Goal: Communication & Community: Answer question/provide support

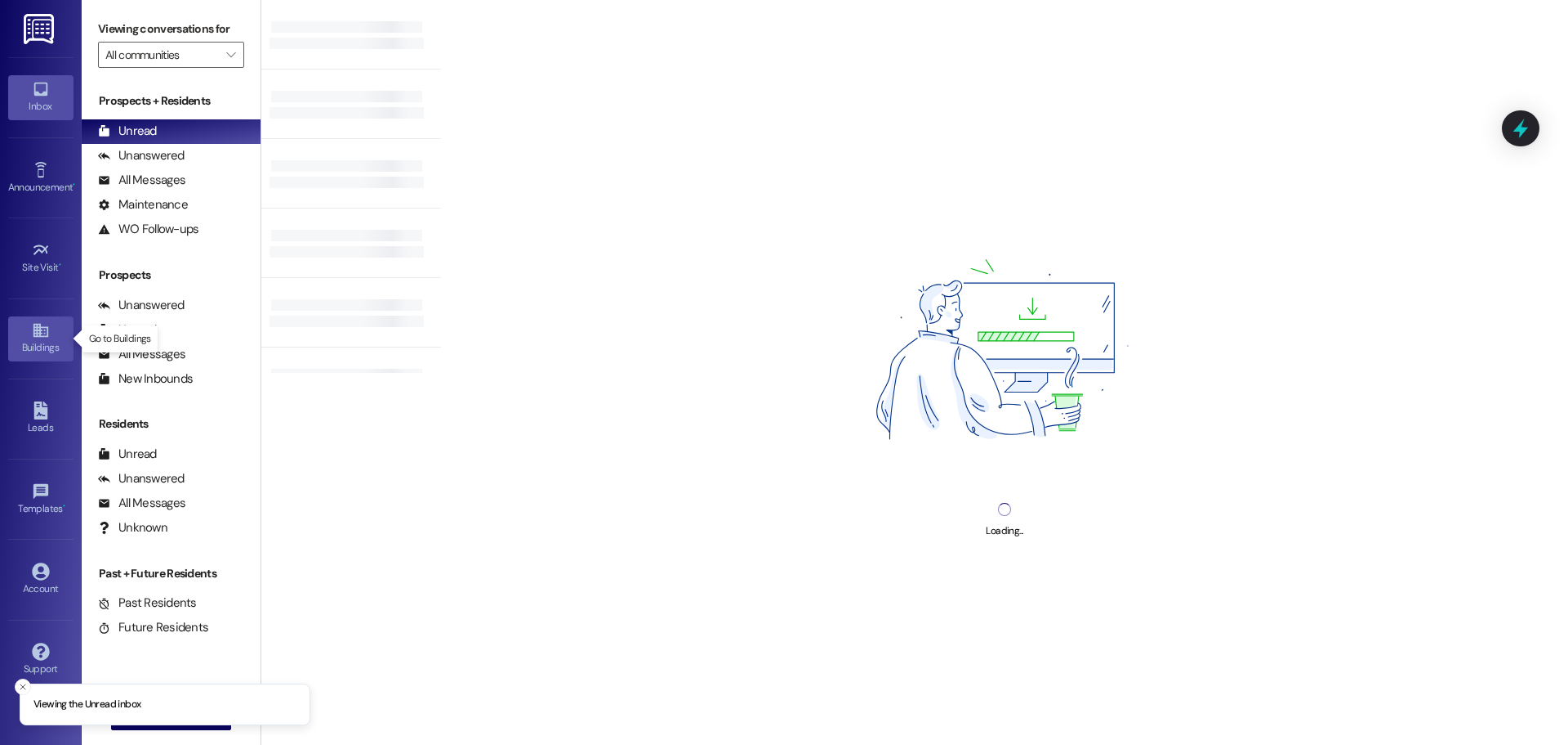
click at [41, 353] on div "Buildings" at bounding box center [41, 347] width 82 height 16
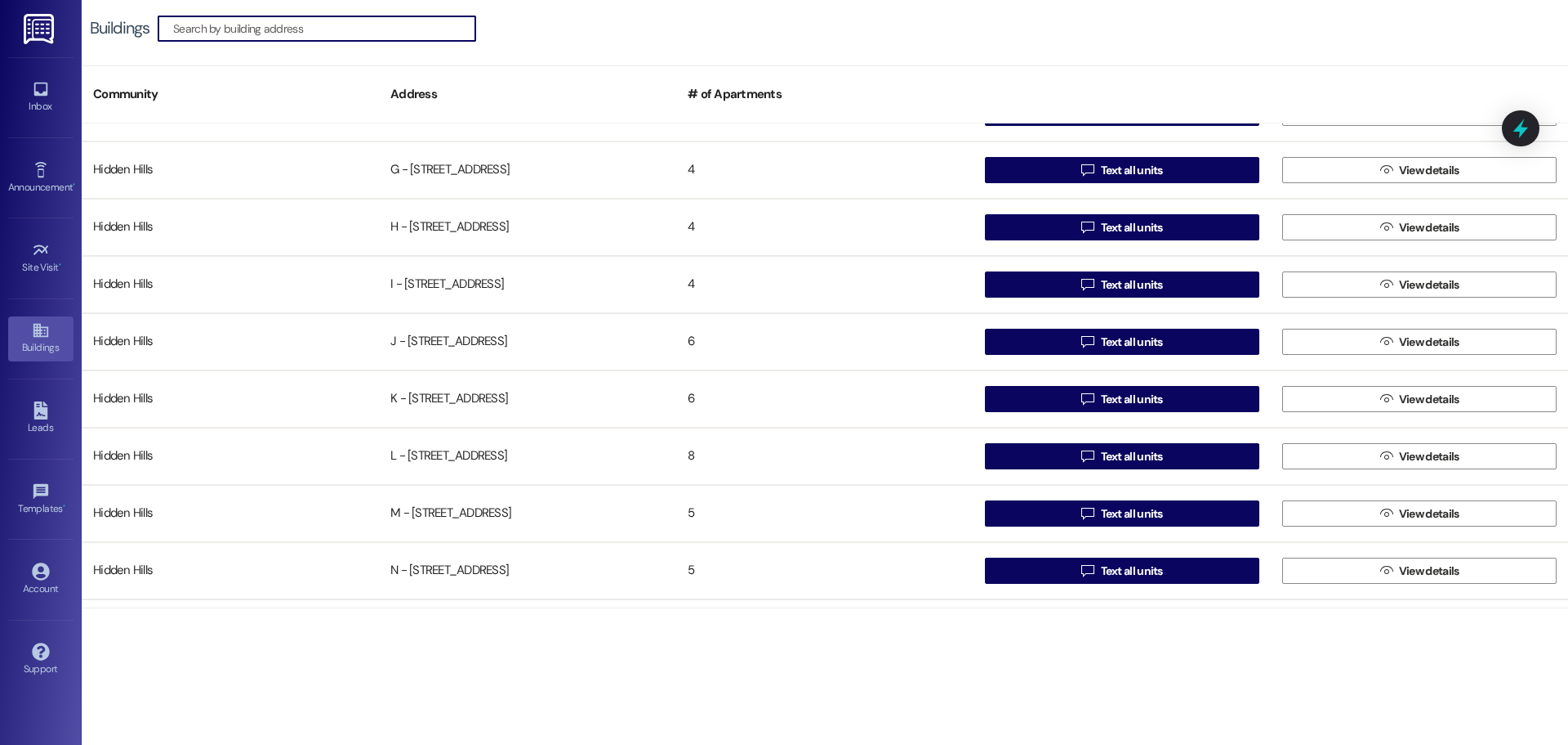
scroll to position [654, 0]
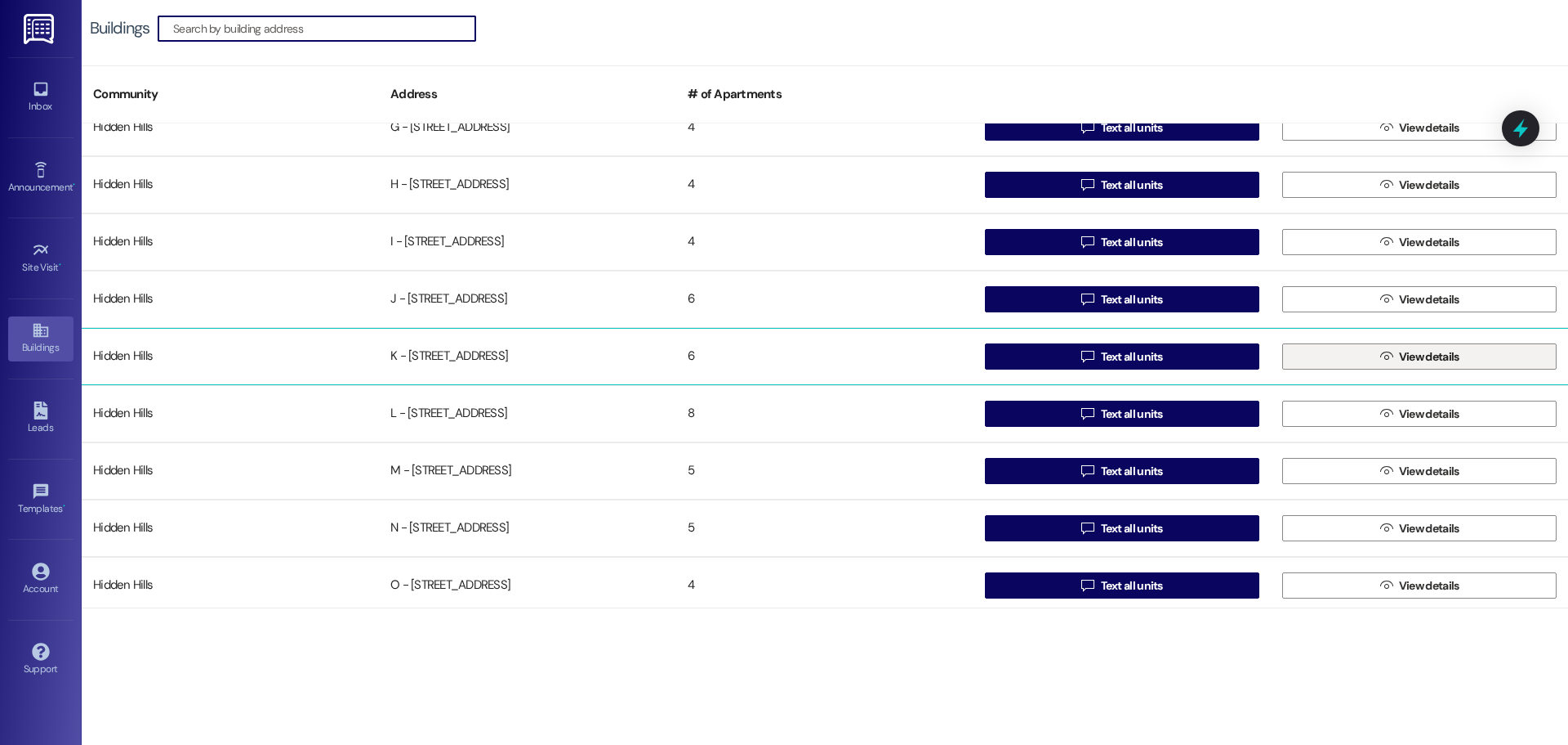
click at [1304, 350] on button " View details" at bounding box center [1420, 356] width 274 height 26
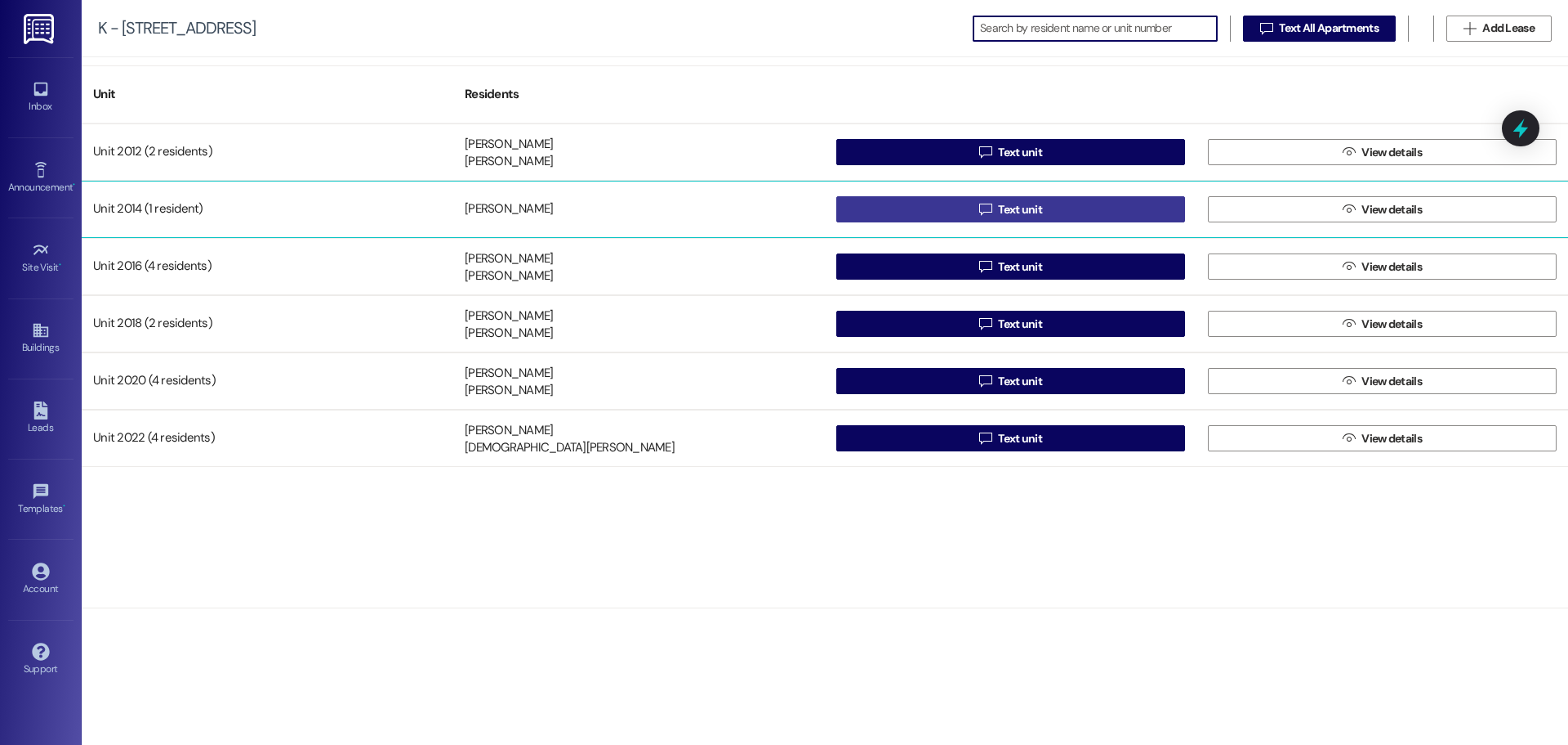
click at [1116, 210] on button " Text unit" at bounding box center [1011, 209] width 349 height 26
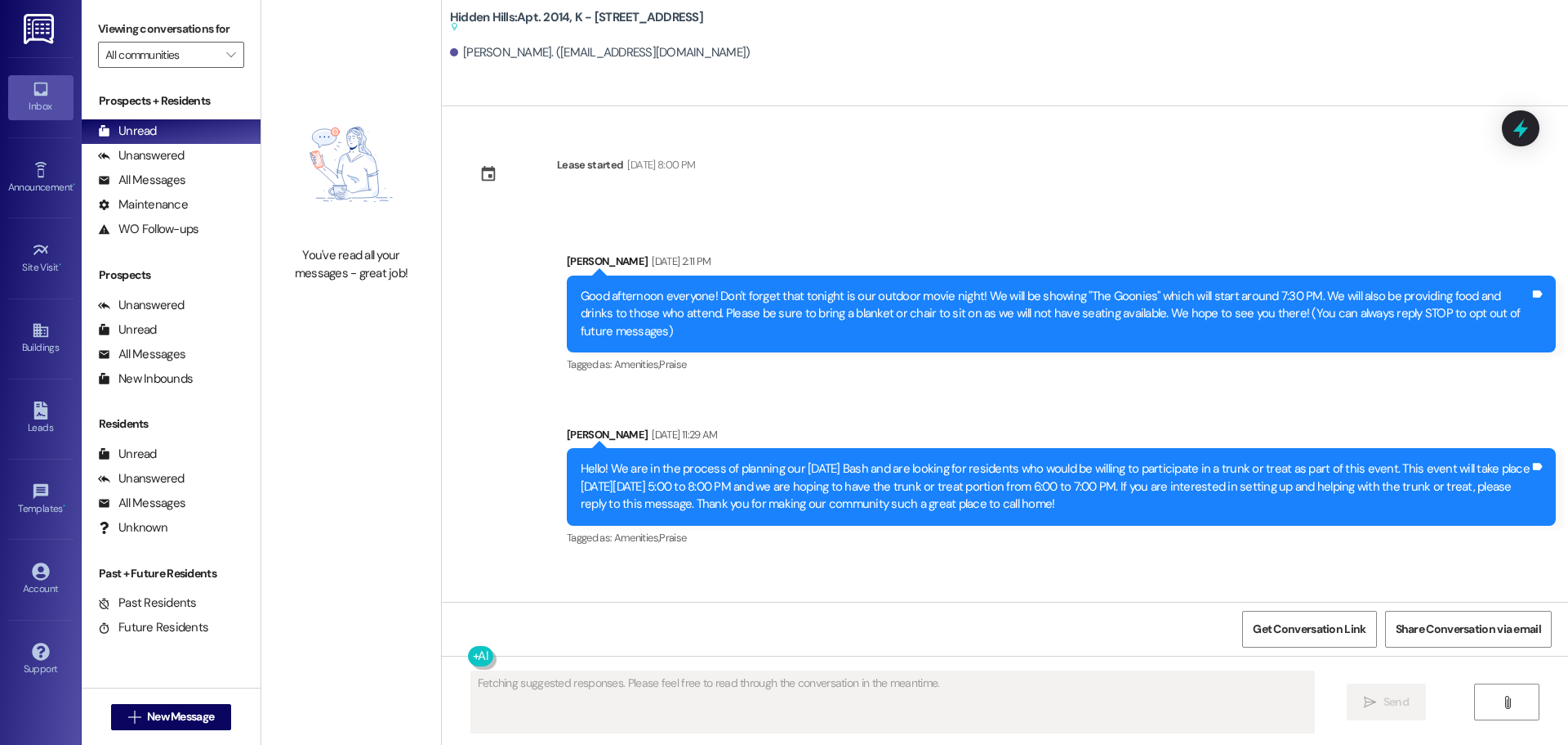
type textarea "Fetching suggested responses. Please feel free to read through the conversation…"
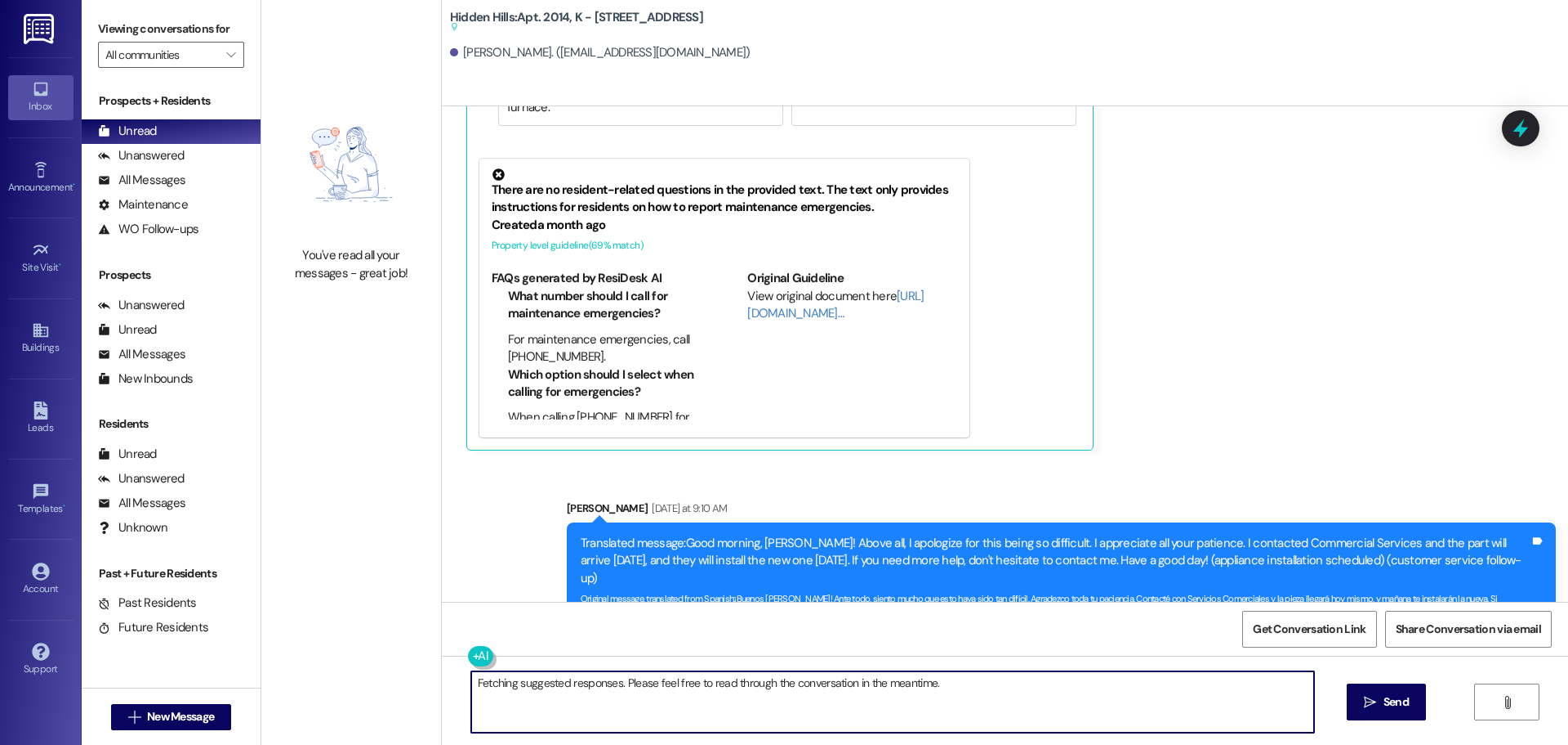
click at [946, 696] on textarea "Fetching suggested responses. Please feel free to read through the conversation…" at bounding box center [892, 701] width 843 height 61
drag, startPoint x: 952, startPoint y: 682, endPoint x: 412, endPoint y: 679, distance: 540.0
click at [412, 679] on div "You've read all your messages - great job! Hidden Hills: Apt. 2014, K - [STREET…" at bounding box center [915, 372] width 1307 height 745
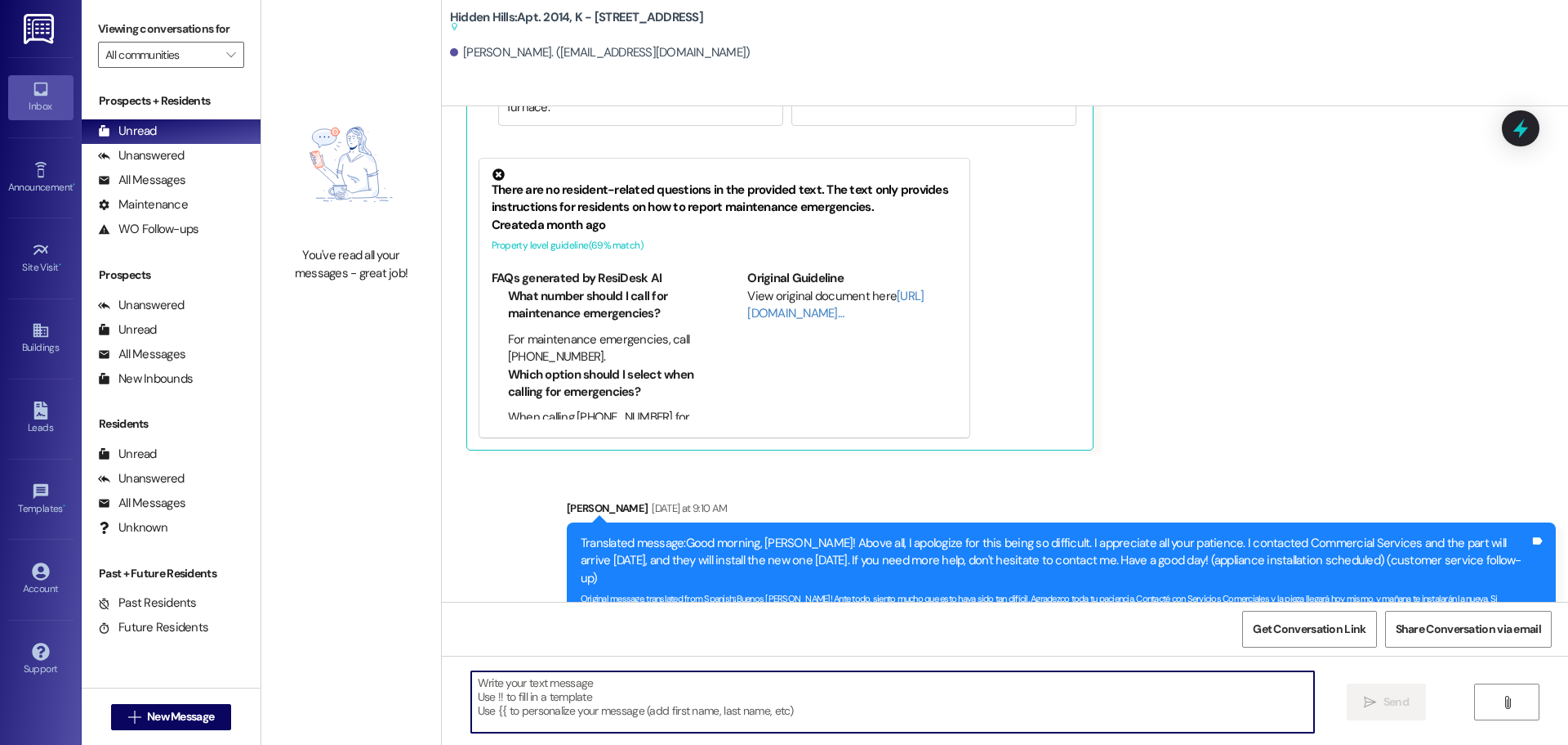
paste textarea "¡Buenos [PERSON_NAME]! Servicios Comerciales está aquí para instalar la pieza n…"
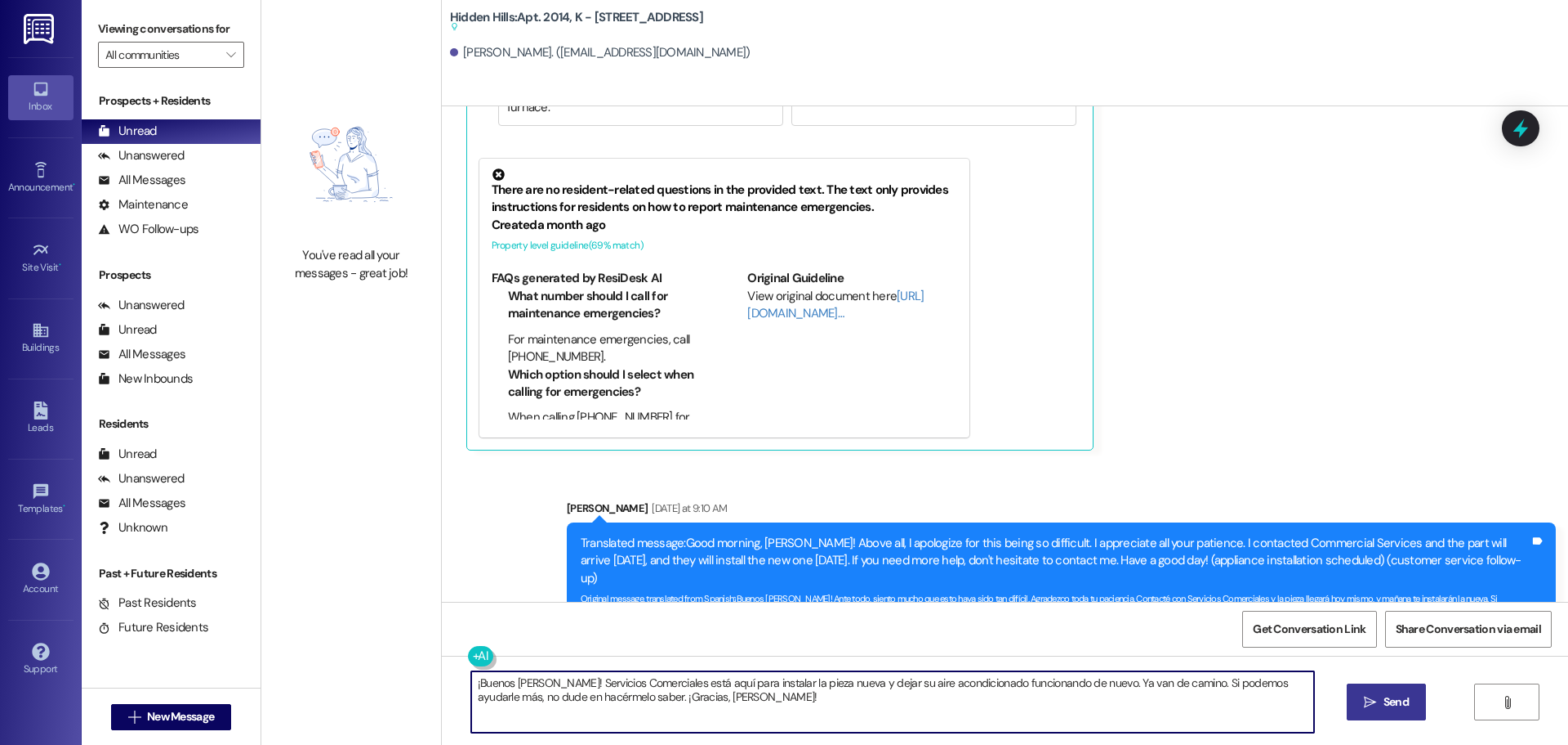
type textarea "¡Buenos [PERSON_NAME]! Servicios Comerciales está aquí para instalar la pieza n…"
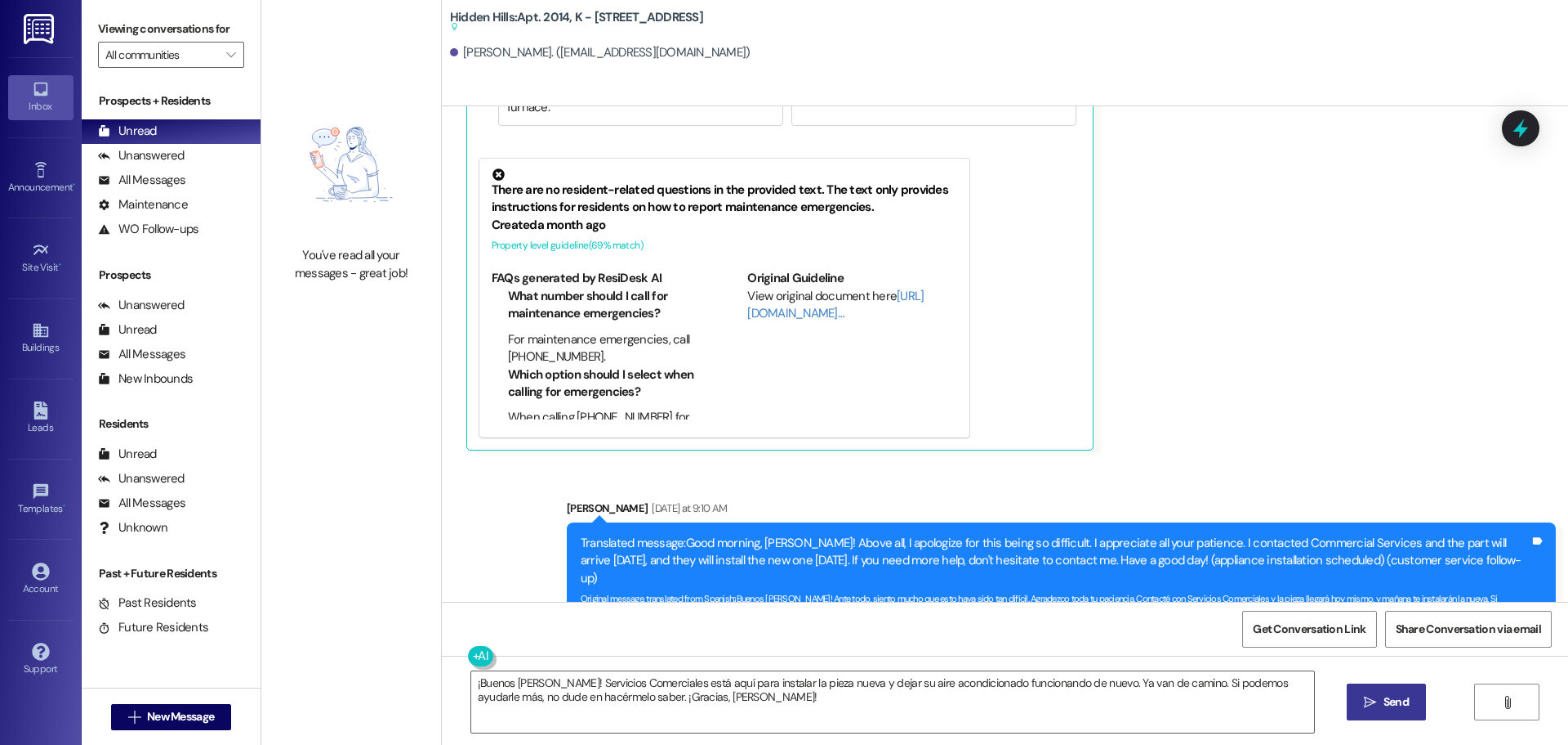
click at [1401, 710] on span "Send" at bounding box center [1396, 701] width 25 height 17
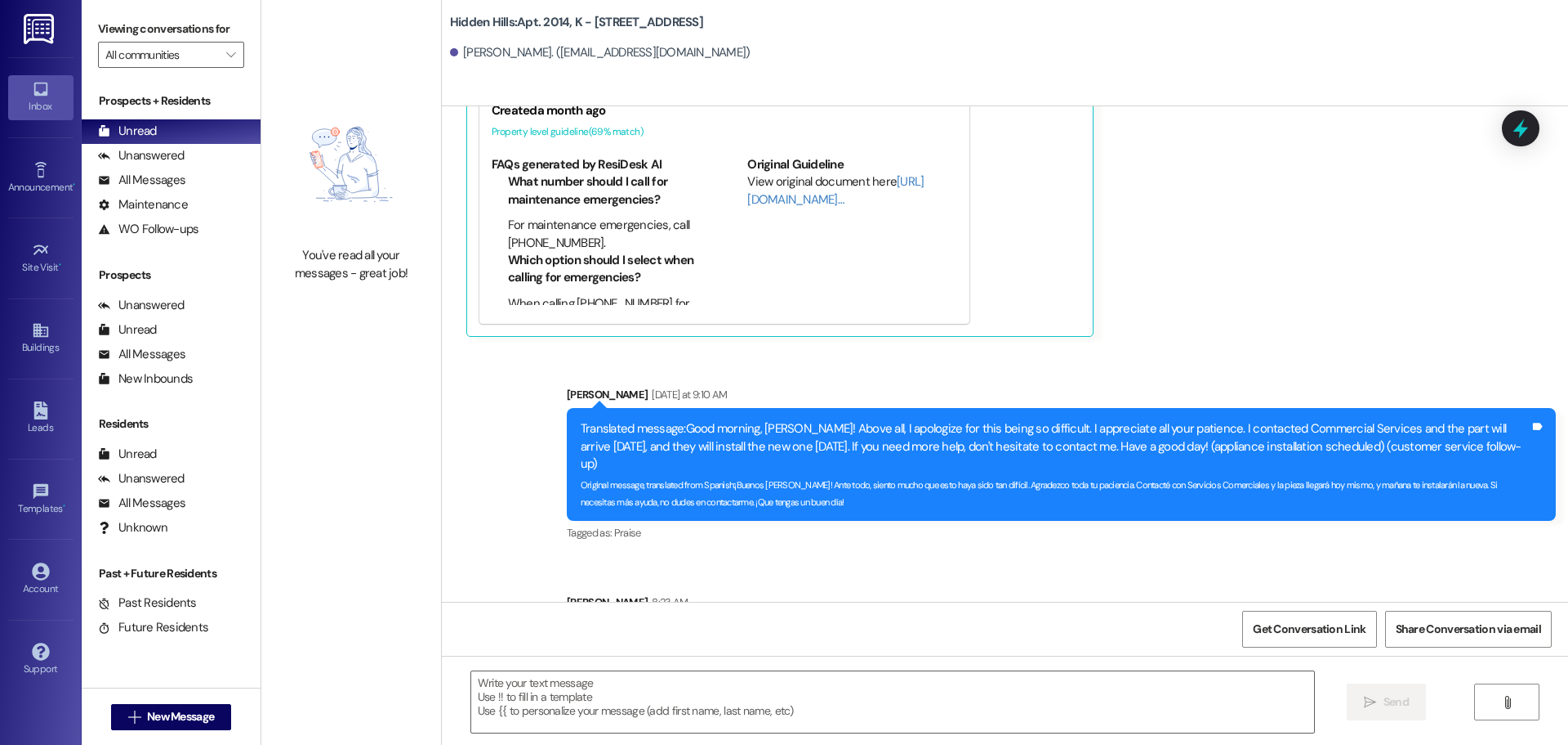
scroll to position [18794, 0]
